Goal: Find specific fact: Find contact information

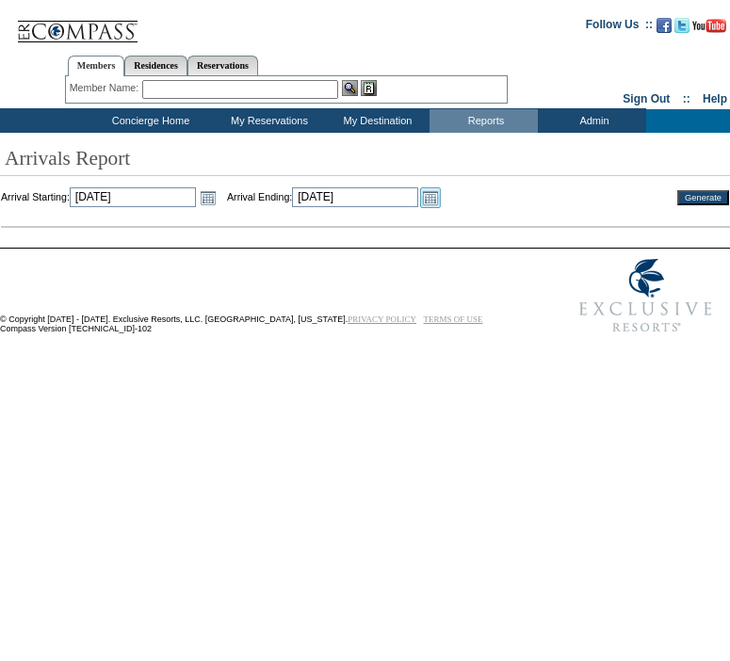
click at [441, 200] on link "Open the calendar popup." at bounding box center [430, 197] width 21 height 21
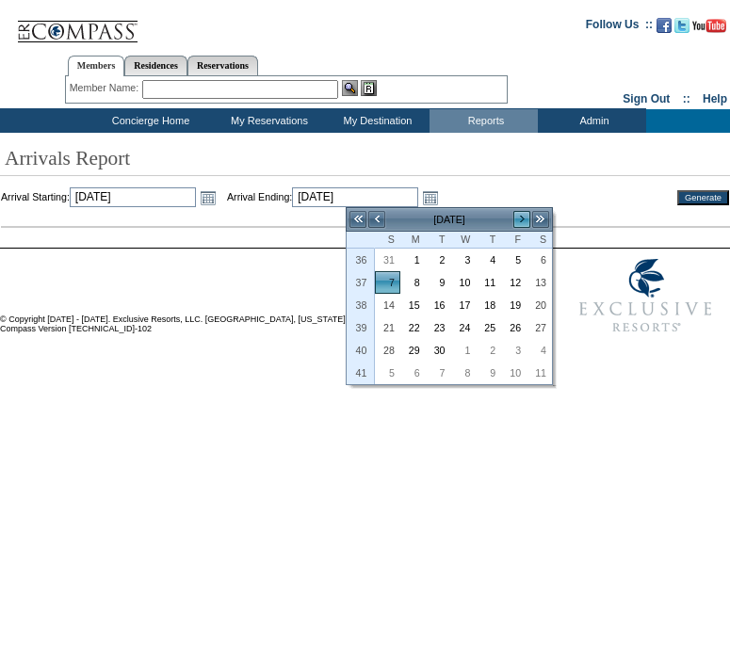
click at [517, 217] on link ">" at bounding box center [521, 219] width 19 height 19
click at [462, 352] on link "26" at bounding box center [464, 350] width 24 height 21
type input "2025-11-26"
type input "11/26/2025"
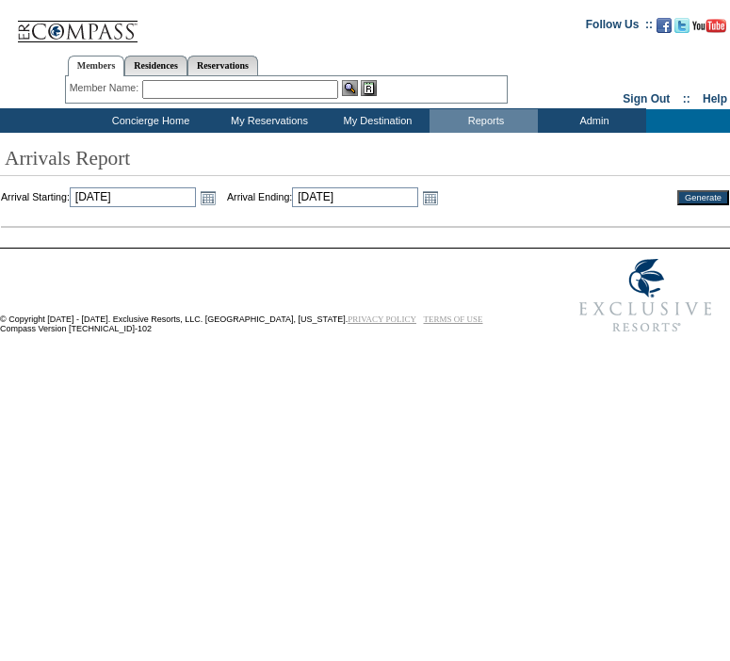
click at [703, 194] on input "Generate" at bounding box center [703, 197] width 52 height 15
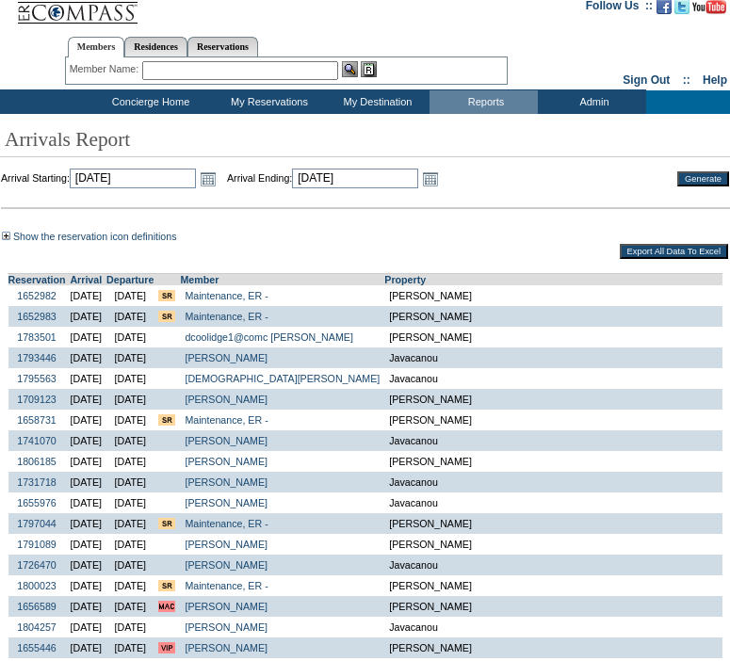
scroll to position [24, 0]
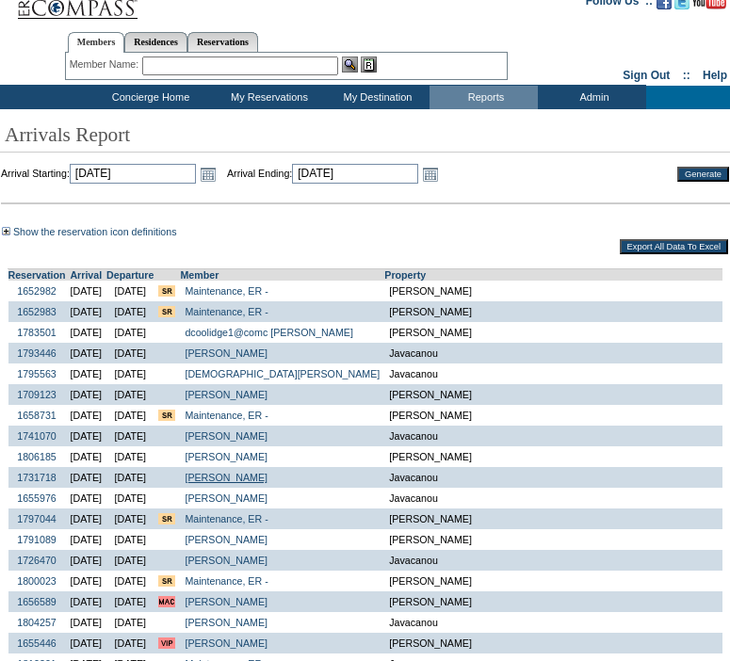
click at [267, 483] on link "Block, Steve" at bounding box center [226, 477] width 83 height 11
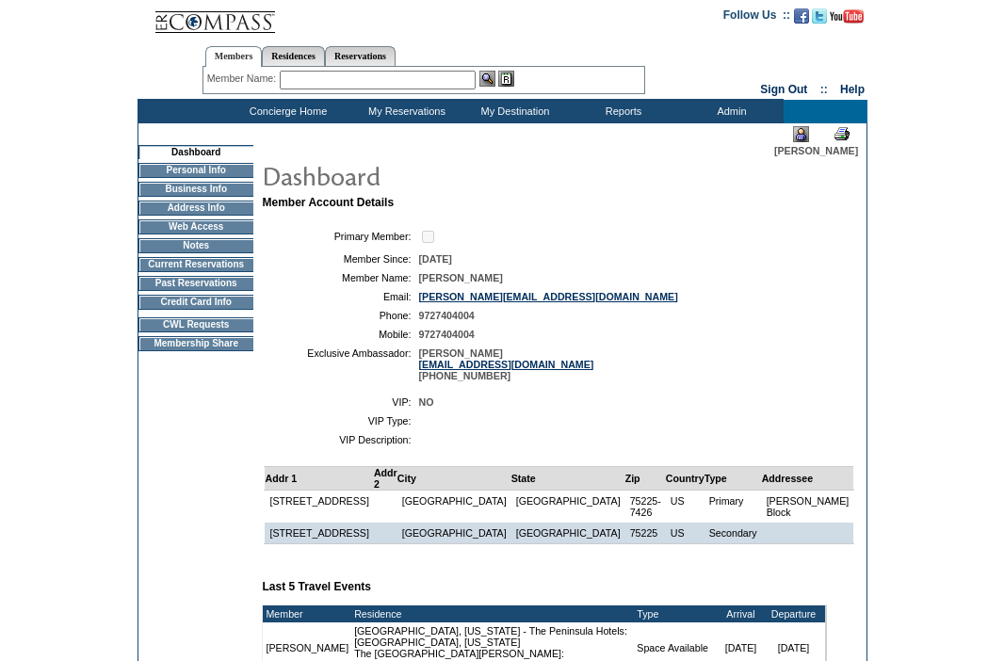
scroll to position [12, 0]
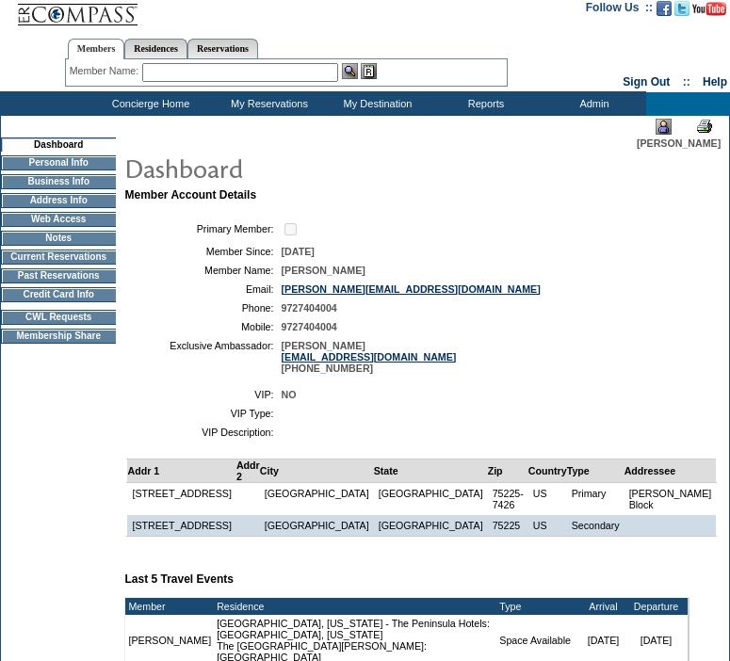
drag, startPoint x: 467, startPoint y: 365, endPoint x: 293, endPoint y: 363, distance: 174.2
click at [293, 363] on table "Primary Member: Member Since: 10/4/2007 Member Name: Steve Block Email: steve.b…" at bounding box center [406, 297] width 565 height 169
click at [592, 394] on table "VIP: NO VIP Type: VIP Description:" at bounding box center [406, 413] width 565 height 64
drag, startPoint x: 458, startPoint y: 364, endPoint x: 294, endPoint y: 367, distance: 163.8
click at [294, 367] on td "Boes, Isabelle iboes@exclusiveresorts.com 303 493 6214" at bounding box center [481, 357] width 401 height 34
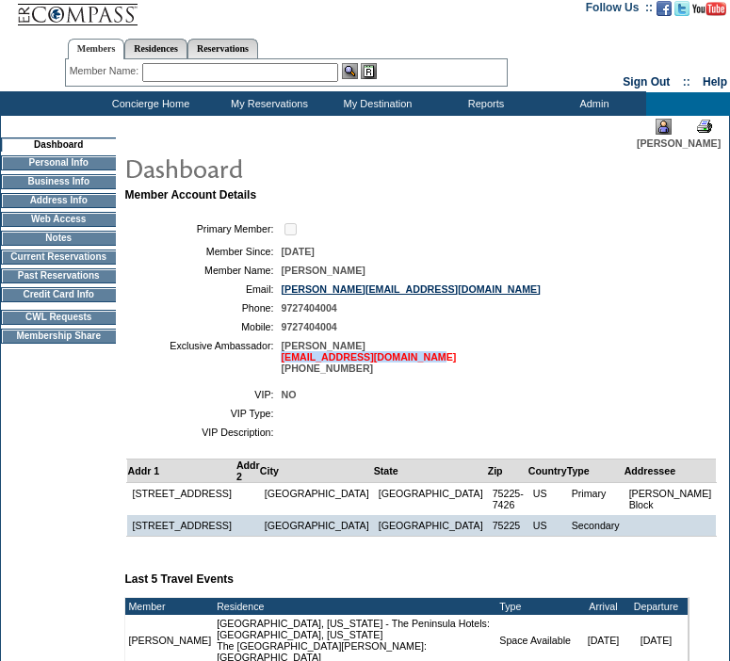
copy link "iboes@exclusiveresorts.com"
